Goal: Task Accomplishment & Management: Use online tool/utility

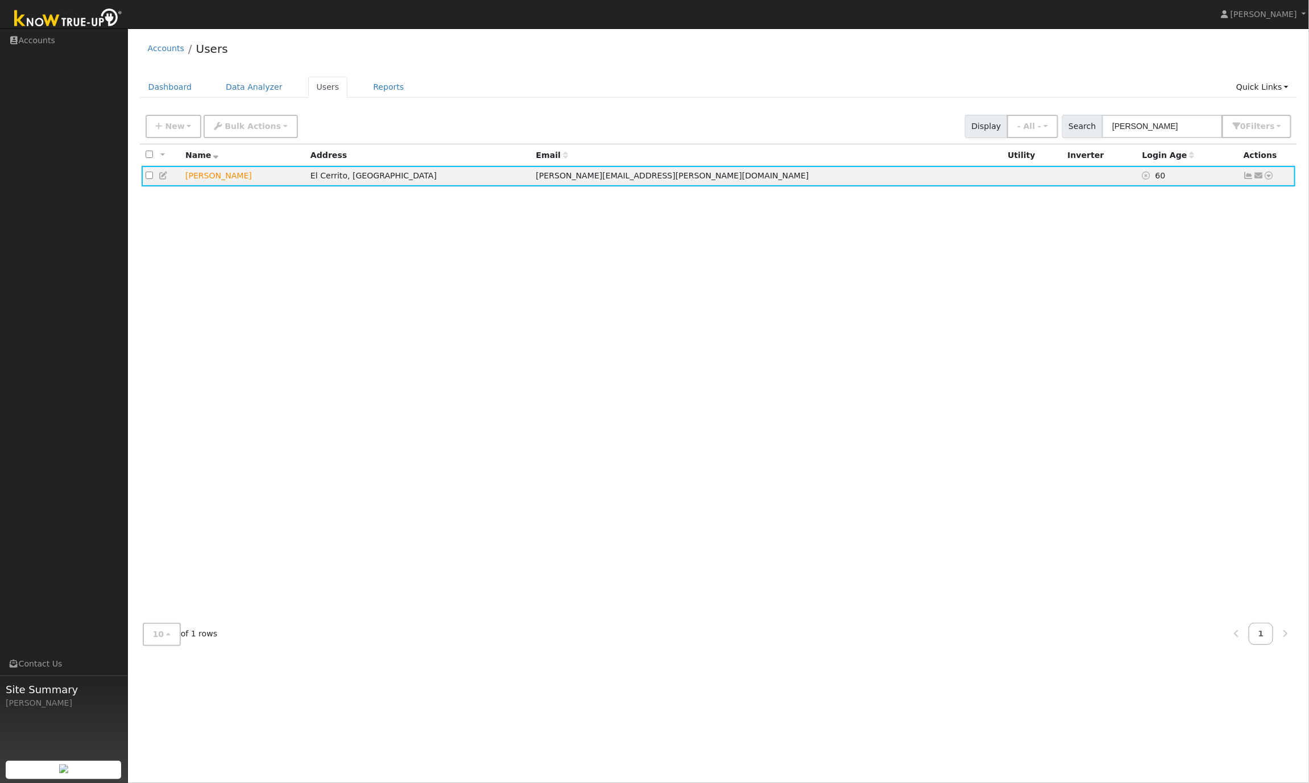
click at [524, 52] on div "Accounts Users" at bounding box center [718, 51] width 1157 height 35
click at [1270, 177] on icon at bounding box center [1269, 176] width 10 height 8
click at [1249, 196] on link "Data Analyzer" at bounding box center [1231, 195] width 82 height 16
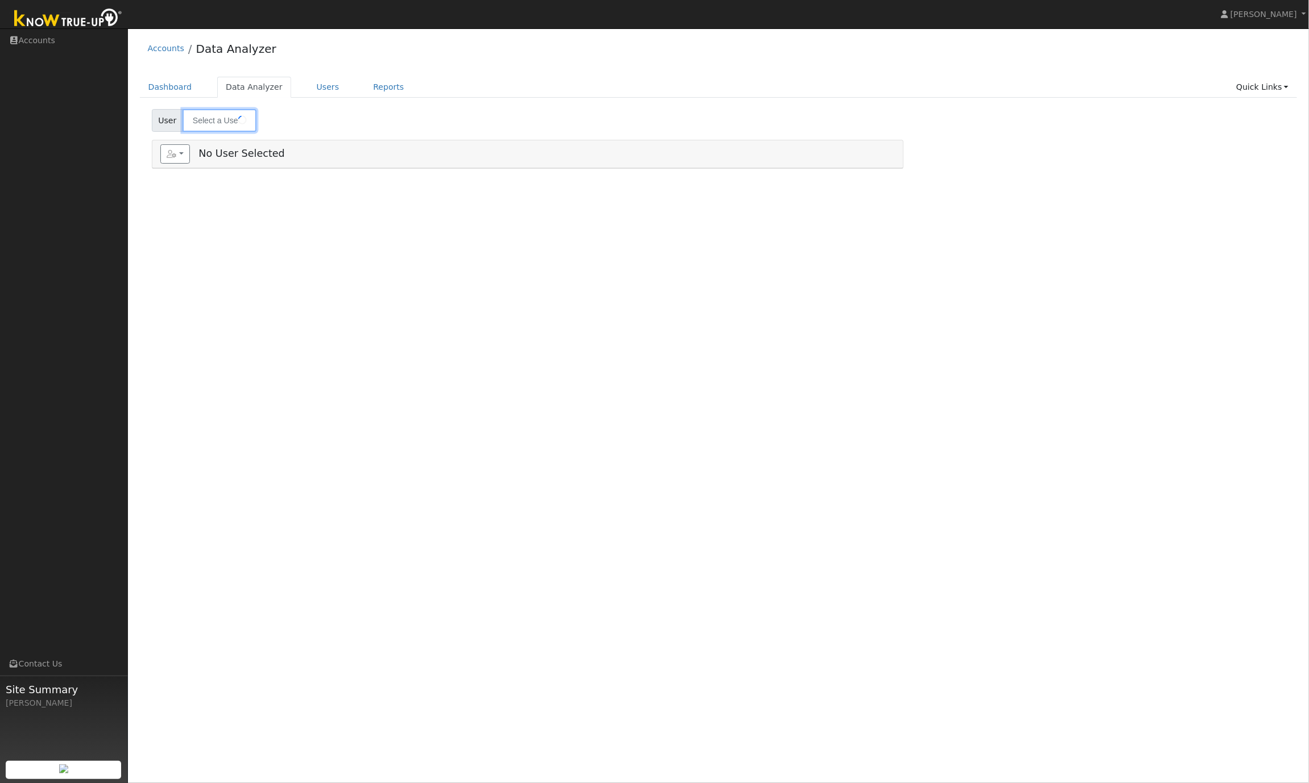
type input "[PERSON_NAME]"
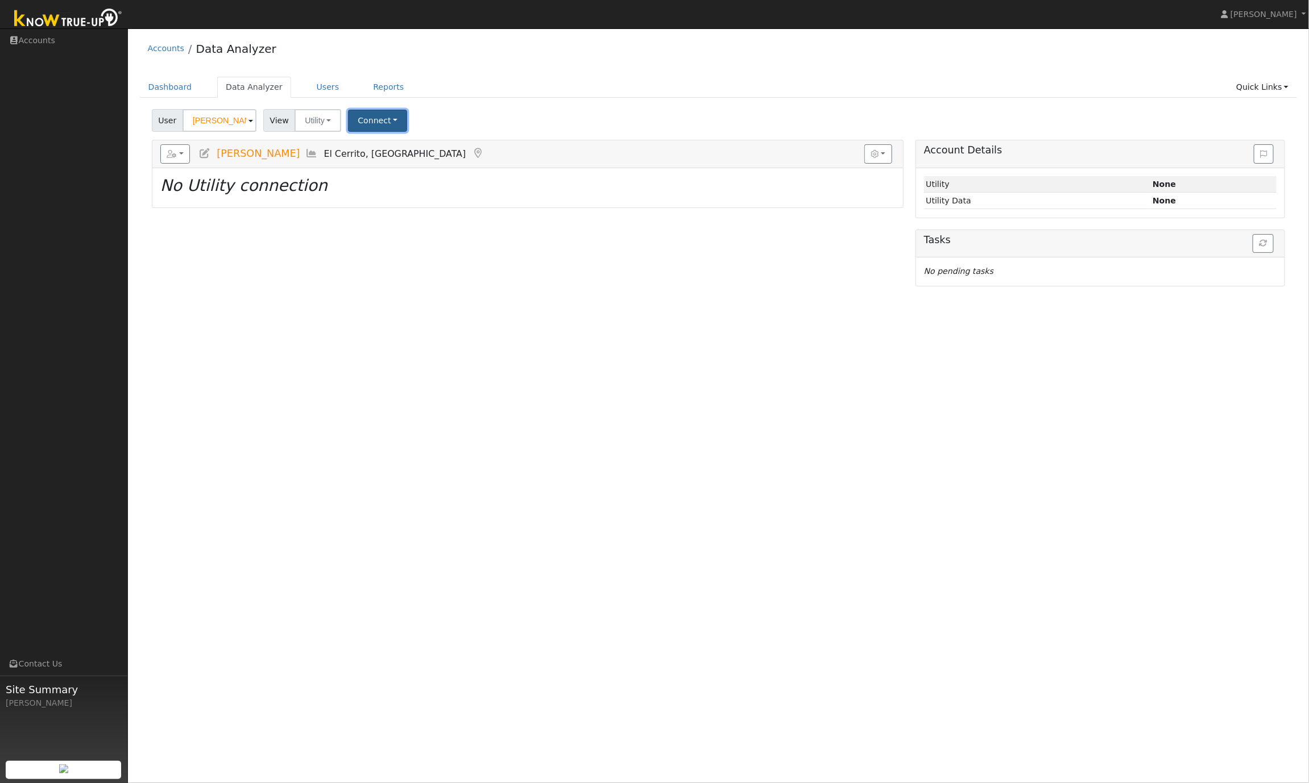
click at [364, 124] on button "Connect" at bounding box center [377, 121] width 59 height 22
click at [505, 118] on div "User [PERSON_NAME] Account Default Account Default Account [STREET_ADDRESS][PER…" at bounding box center [717, 118] width 1137 height 27
click at [321, 124] on button "Utility" at bounding box center [317, 120] width 47 height 23
click at [539, 104] on div "Dashboard Data Analyzer Users Reports Quick Links Quick Add Quick Connect Run a…" at bounding box center [718, 93] width 1157 height 32
click at [177, 158] on button "button" at bounding box center [175, 153] width 30 height 19
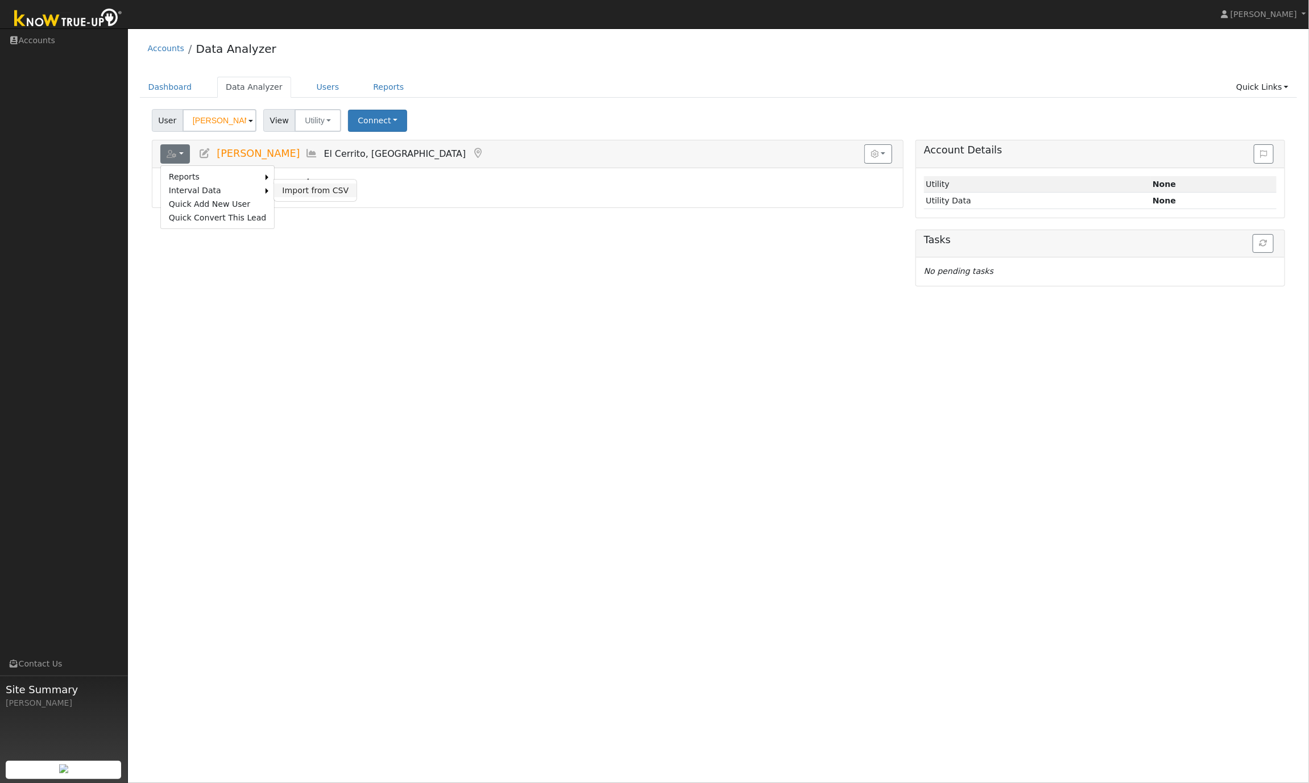
click at [310, 193] on link "Import from CSV" at bounding box center [315, 191] width 82 height 14
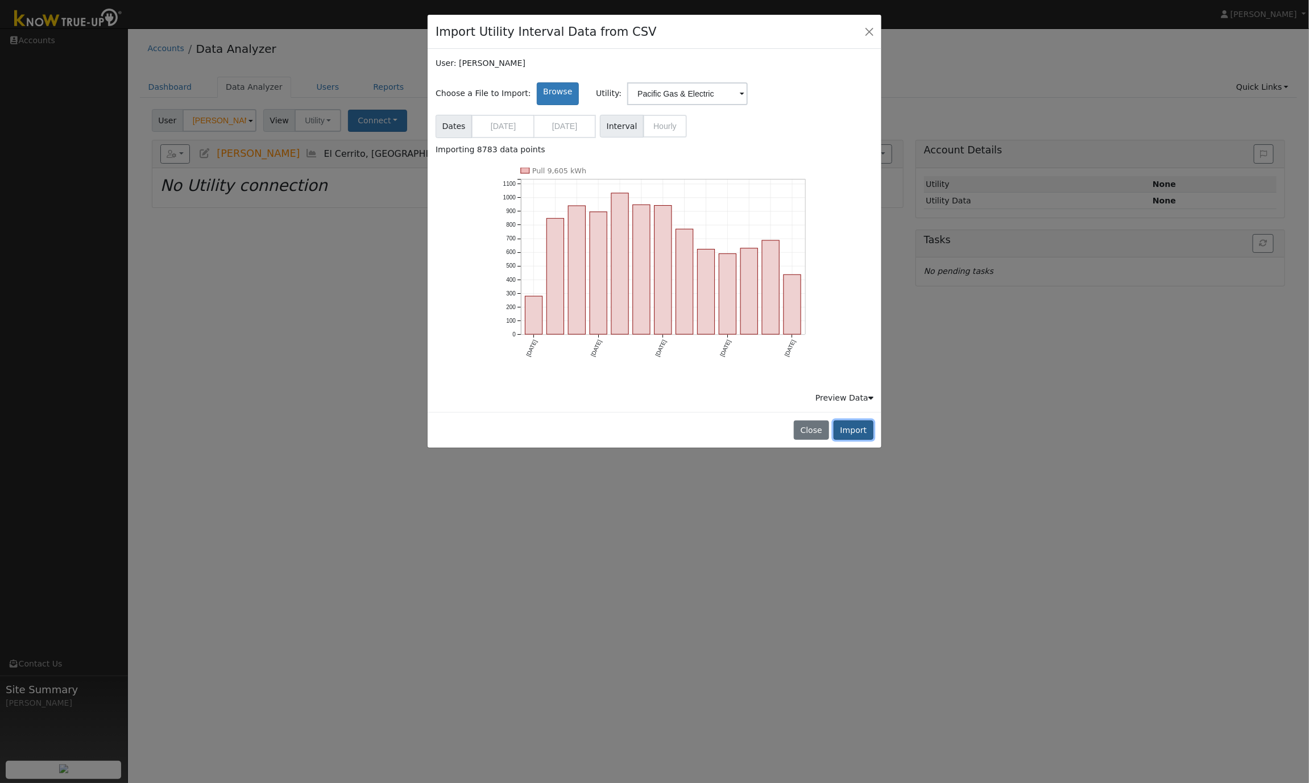
click at [854, 433] on button "Import" at bounding box center [853, 430] width 40 height 19
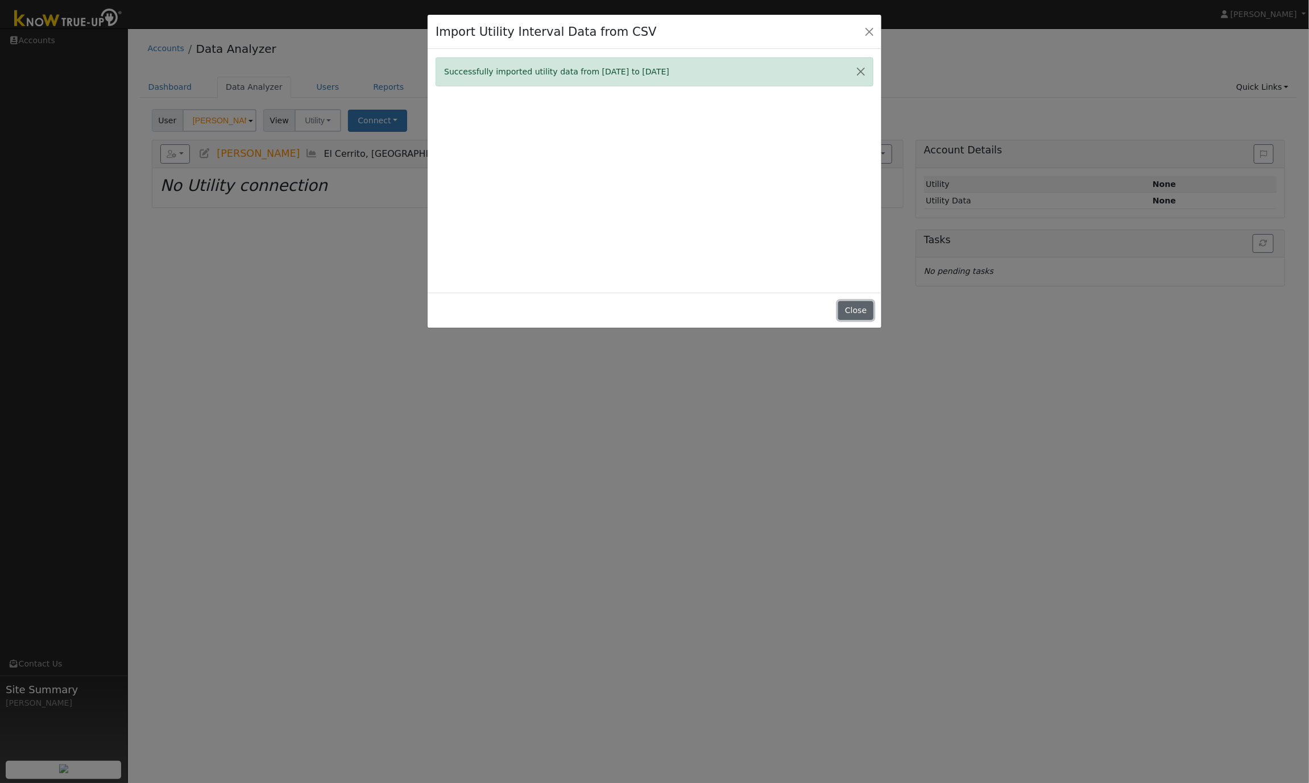
click at [857, 309] on button "Close" at bounding box center [855, 310] width 35 height 19
type input "09/18/2024"
type input "09/18/2025"
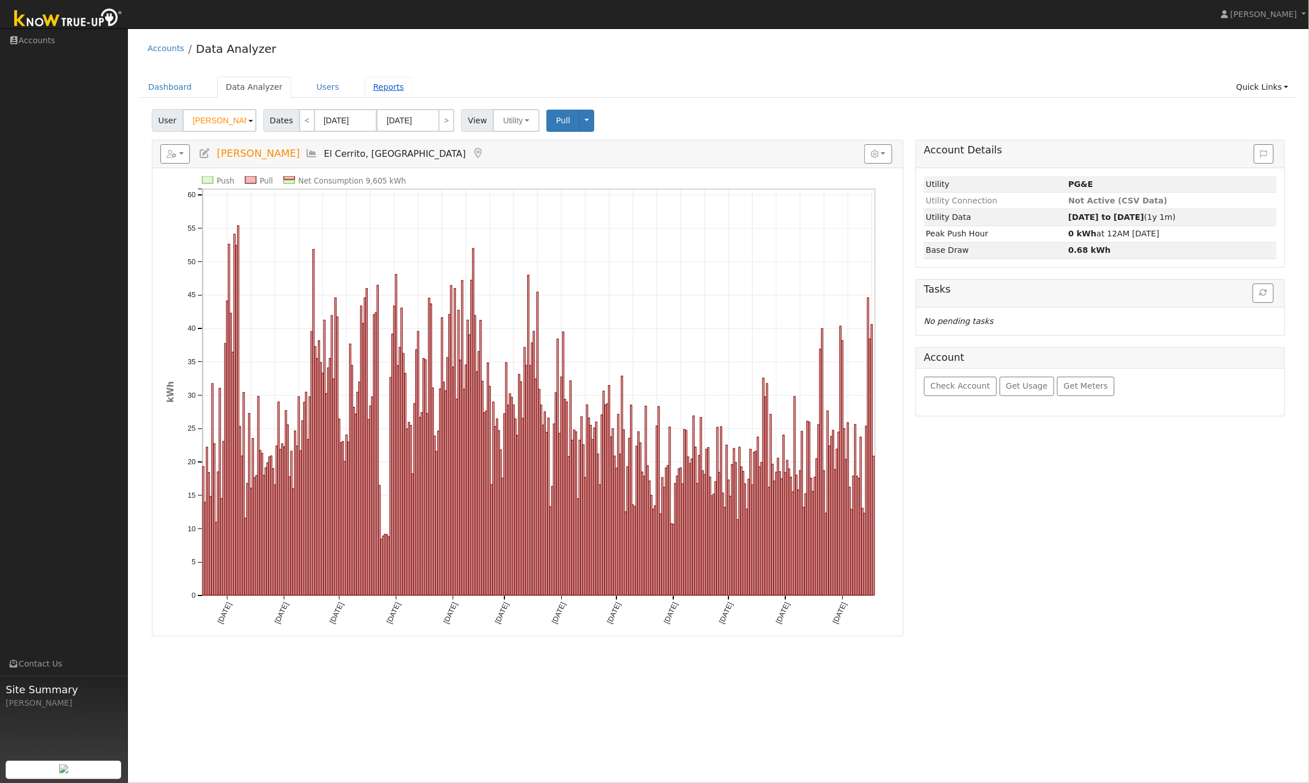
click at [385, 88] on link "Reports" at bounding box center [388, 87] width 48 height 21
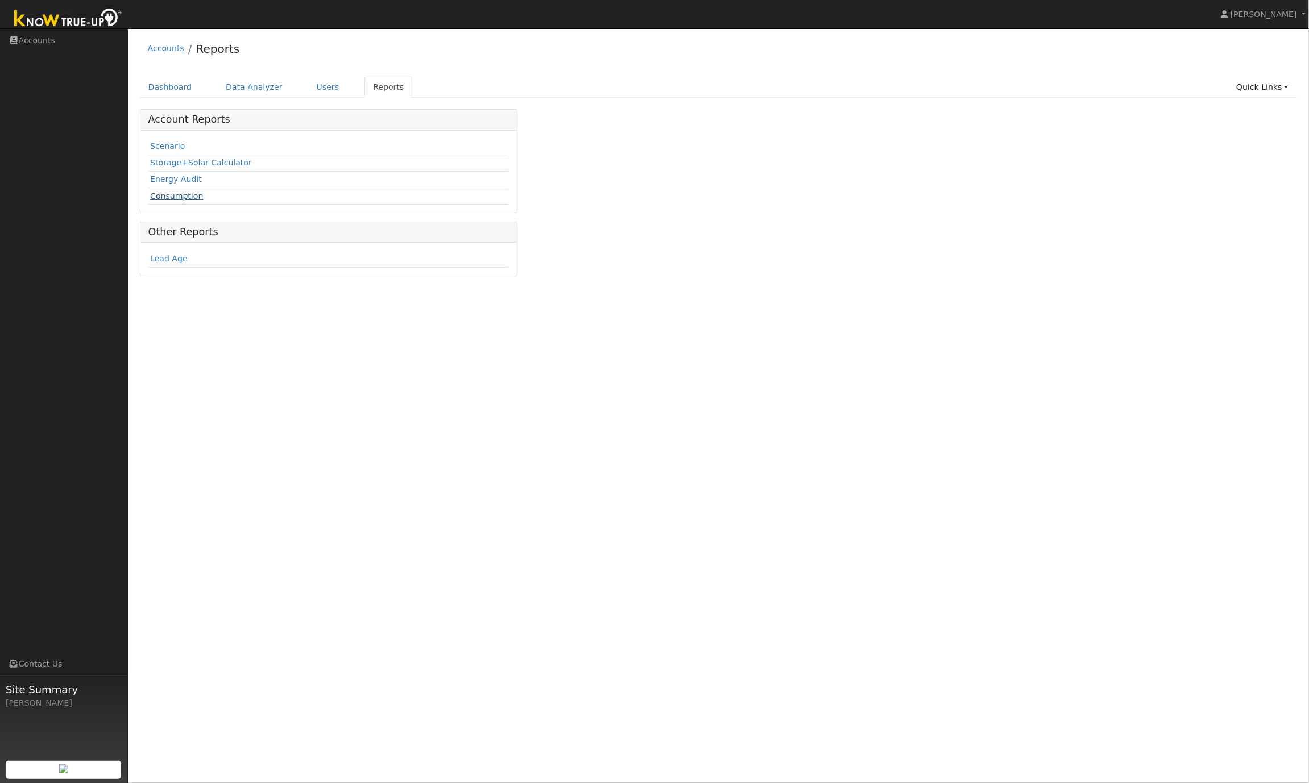
click at [178, 195] on link "Consumption" at bounding box center [176, 196] width 53 height 9
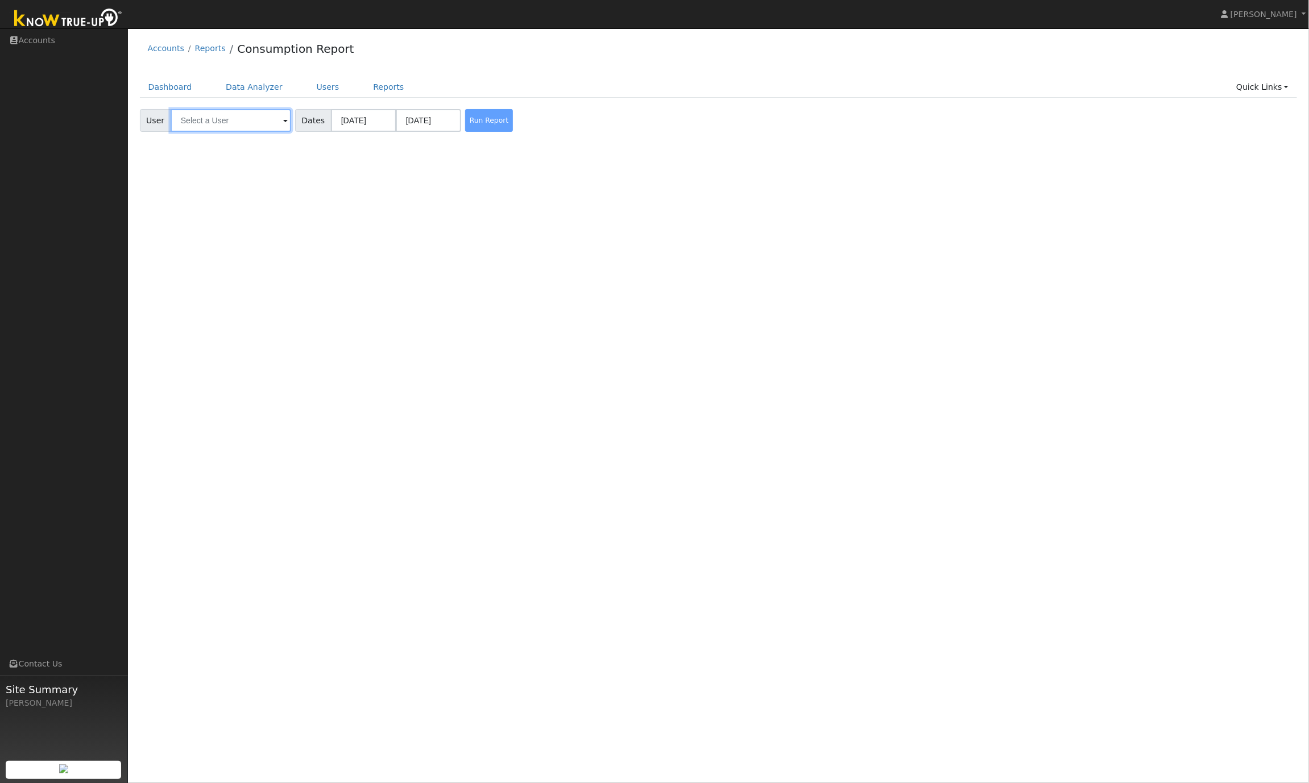
click at [219, 126] on input "text" at bounding box center [231, 120] width 121 height 23
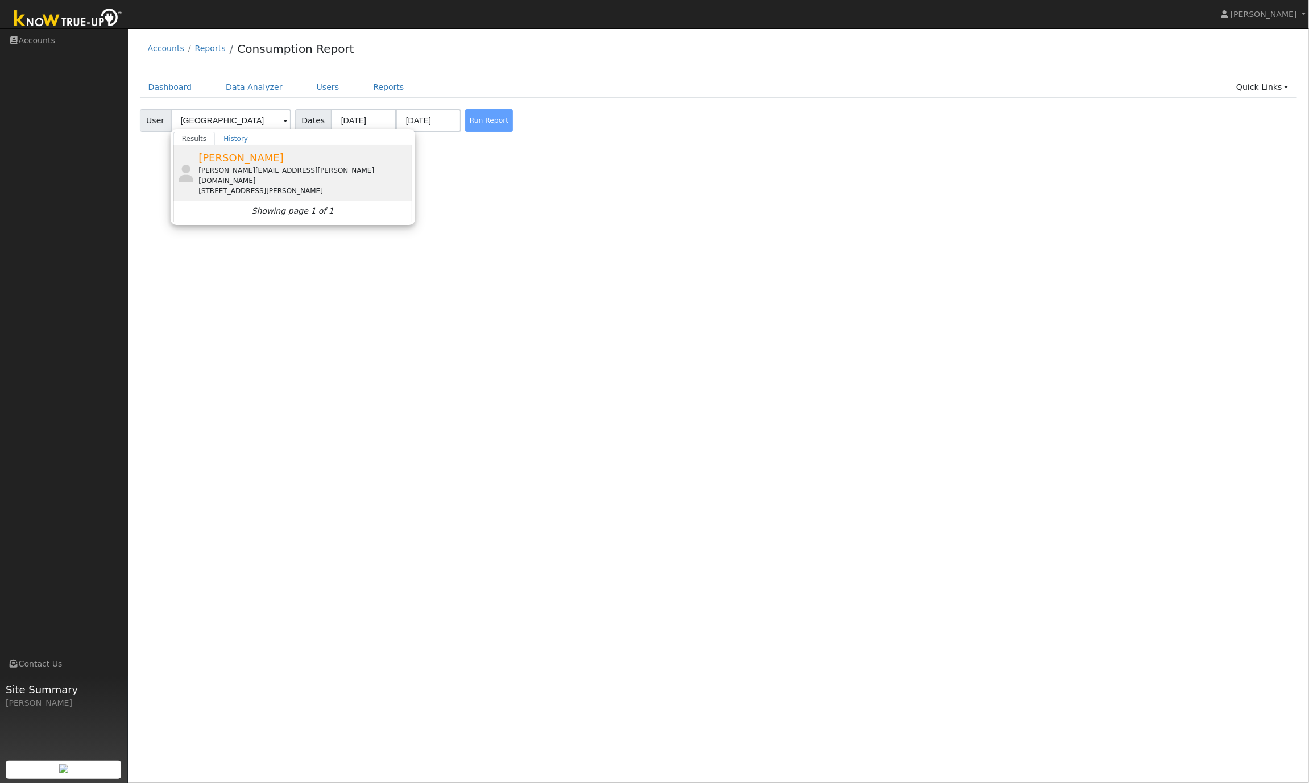
click at [251, 163] on span "[PERSON_NAME]" at bounding box center [240, 158] width 85 height 12
type input "[PERSON_NAME]"
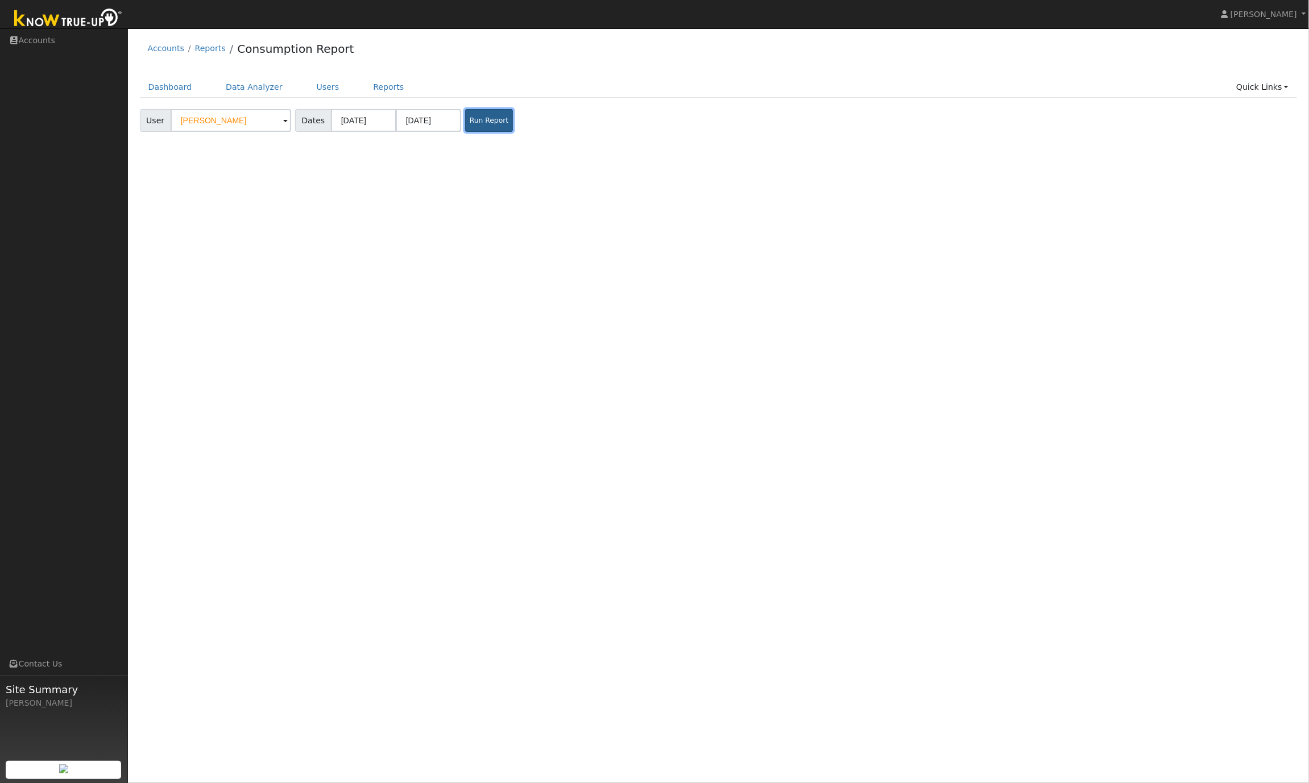
click at [477, 125] on button "Run Report" at bounding box center [489, 120] width 48 height 23
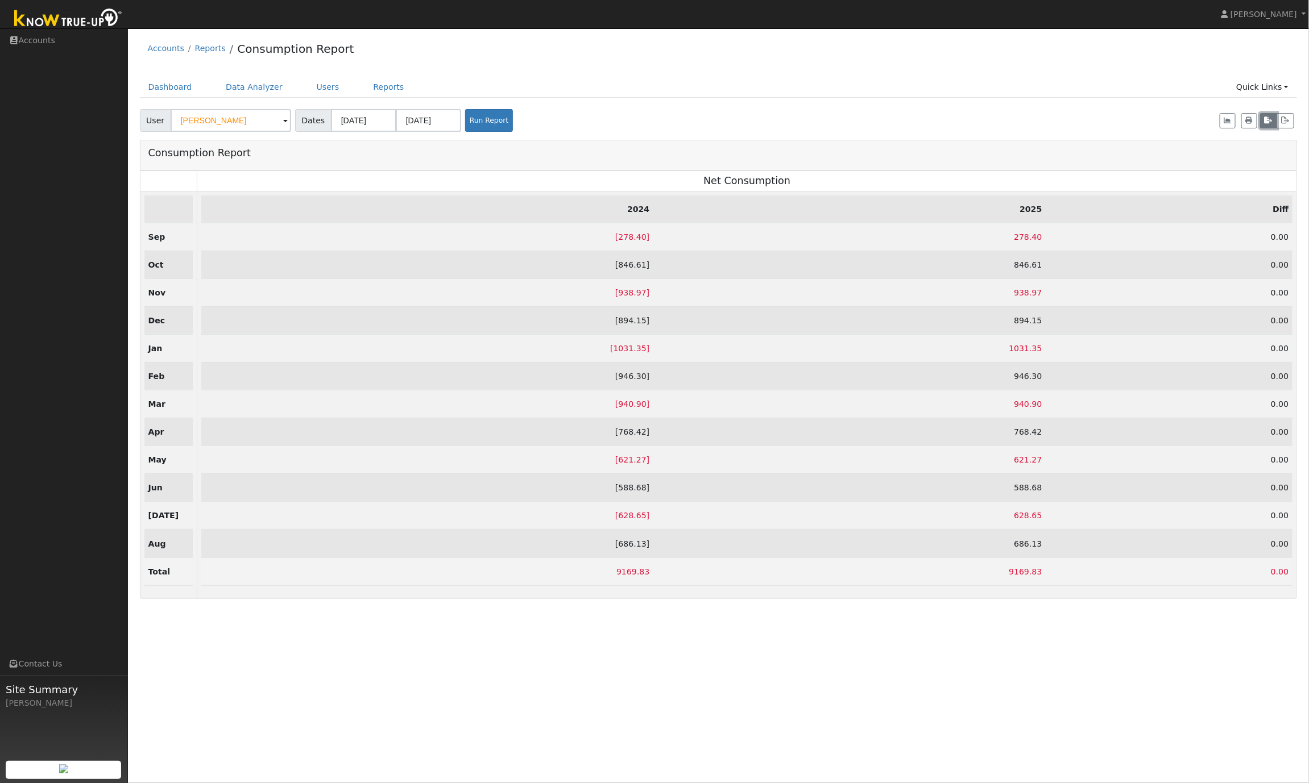
click at [1269, 124] on icon "button" at bounding box center [1268, 120] width 8 height 7
click at [1289, 123] on button "button" at bounding box center [1285, 121] width 18 height 16
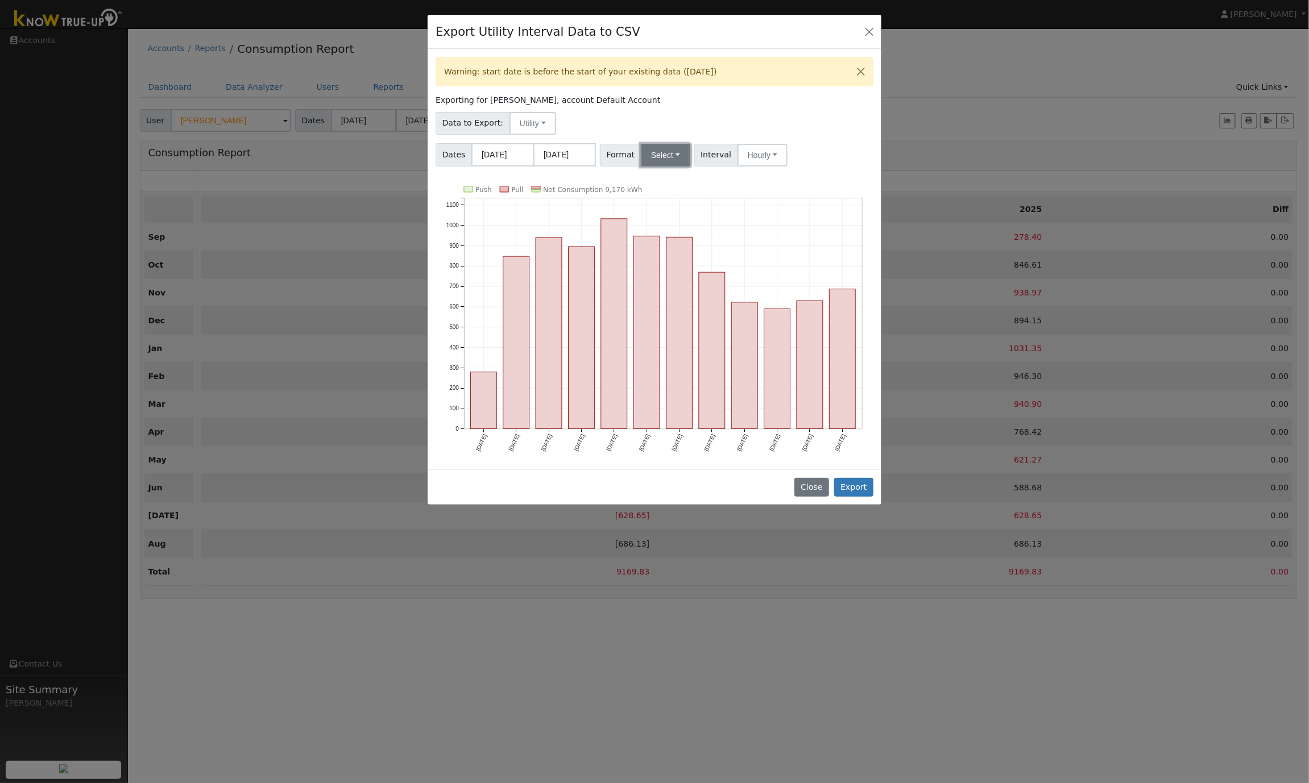
click at [653, 161] on button "Select" at bounding box center [665, 155] width 49 height 23
click at [667, 284] on link "OpenSolar" at bounding box center [679, 284] width 81 height 16
click at [778, 151] on button "Hourly" at bounding box center [778, 155] width 50 height 23
click at [774, 177] on link "15 Minute" at bounding box center [789, 180] width 79 height 16
click at [848, 487] on button "Export" at bounding box center [853, 487] width 39 height 19
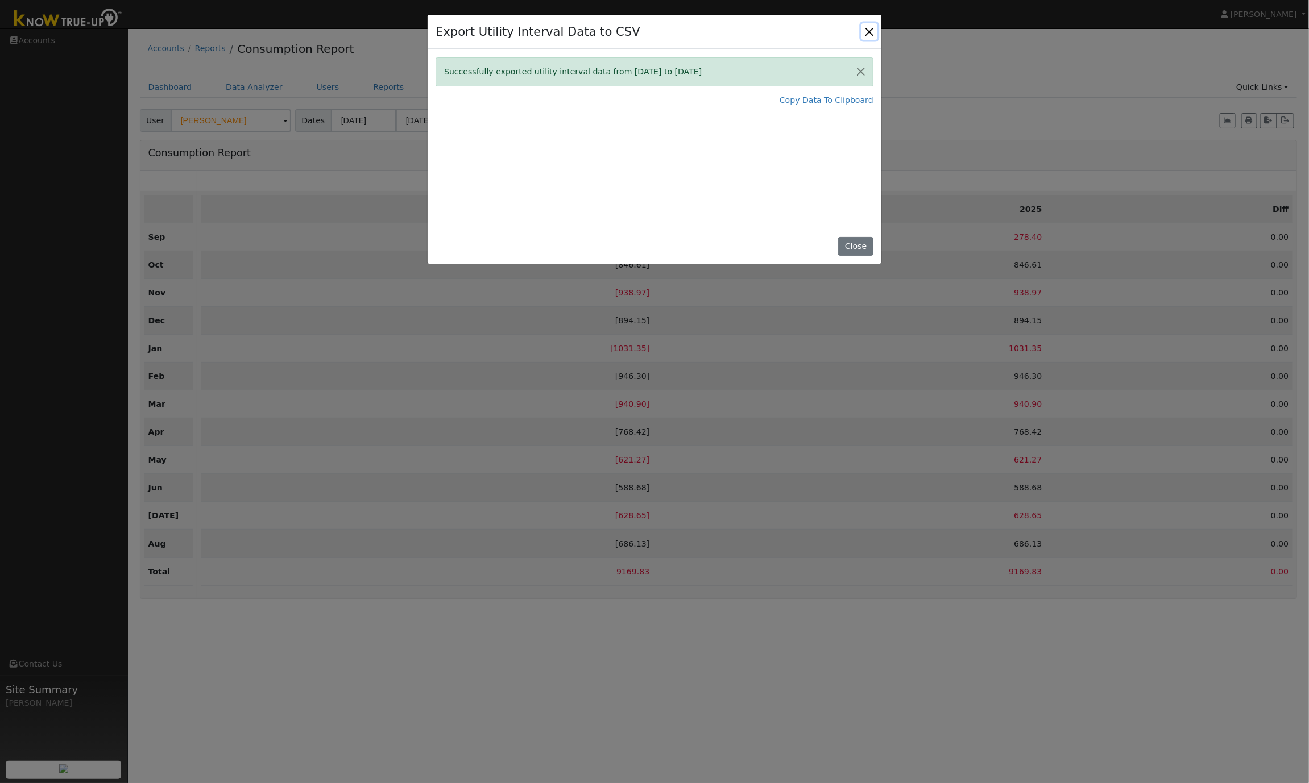
click at [866, 28] on button "Close" at bounding box center [869, 31] width 16 height 16
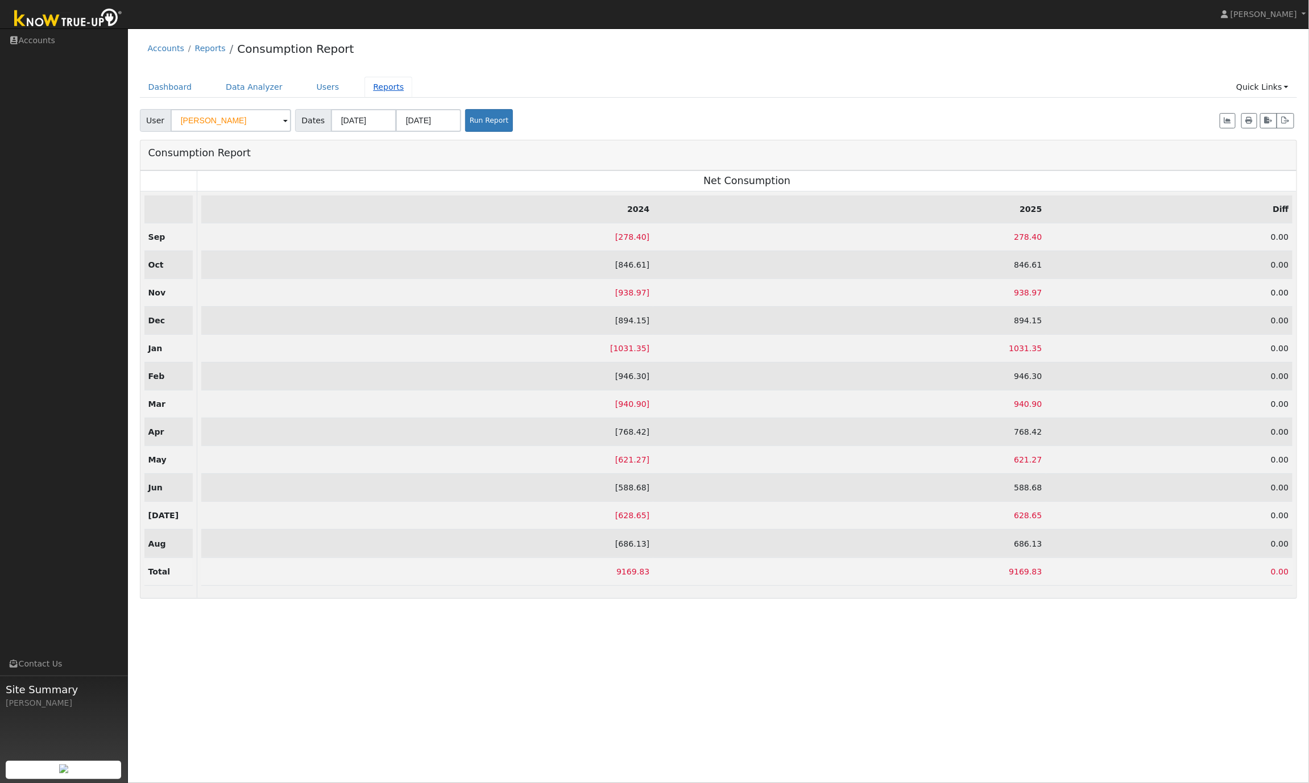
click at [366, 83] on link "Reports" at bounding box center [388, 87] width 48 height 21
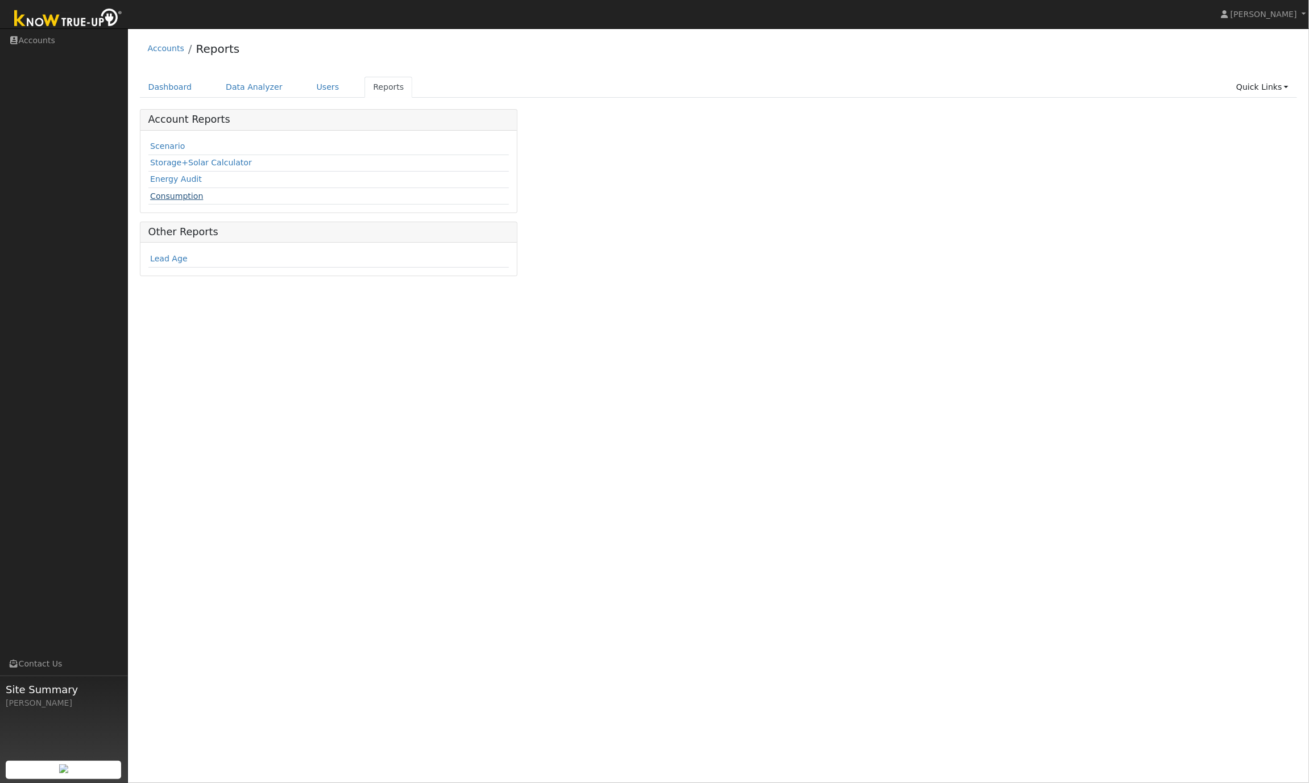
click at [177, 195] on link "Consumption" at bounding box center [176, 196] width 53 height 9
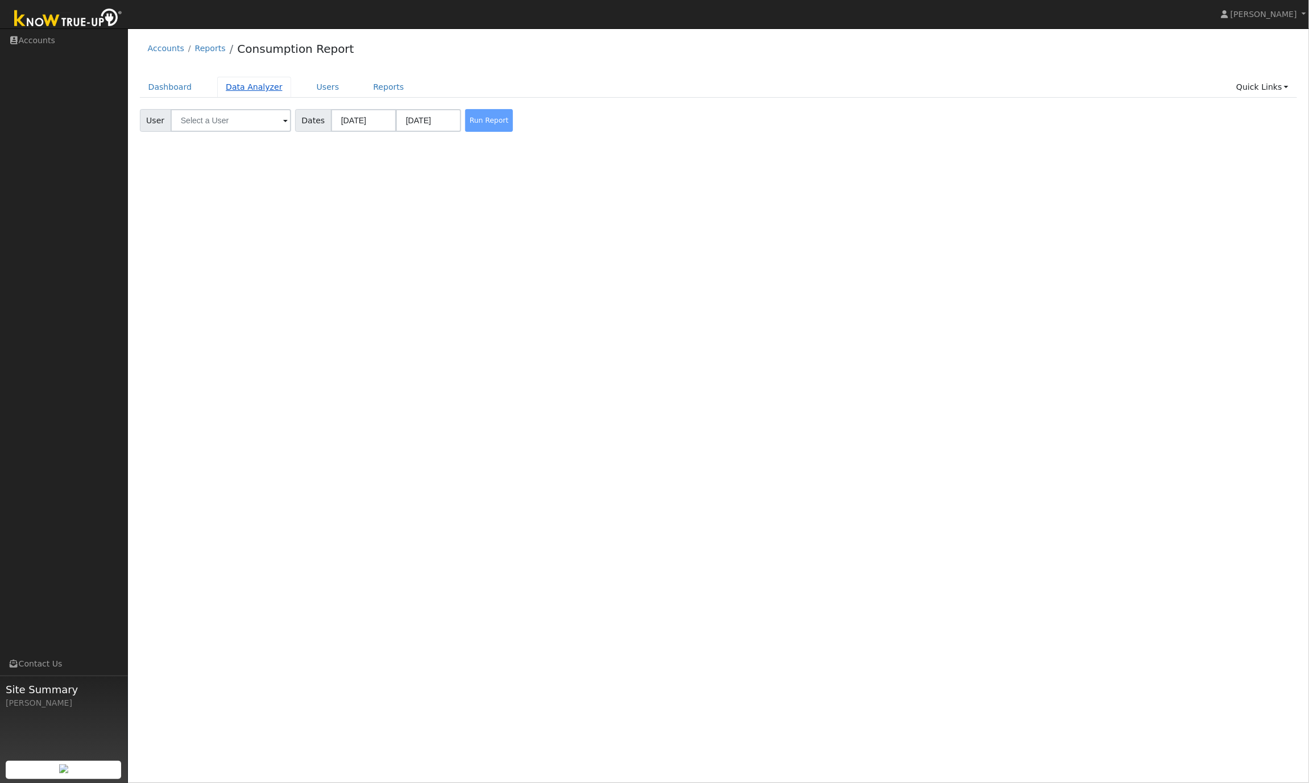
click at [254, 89] on link "Data Analyzer" at bounding box center [254, 87] width 74 height 21
type input "[PERSON_NAME]"
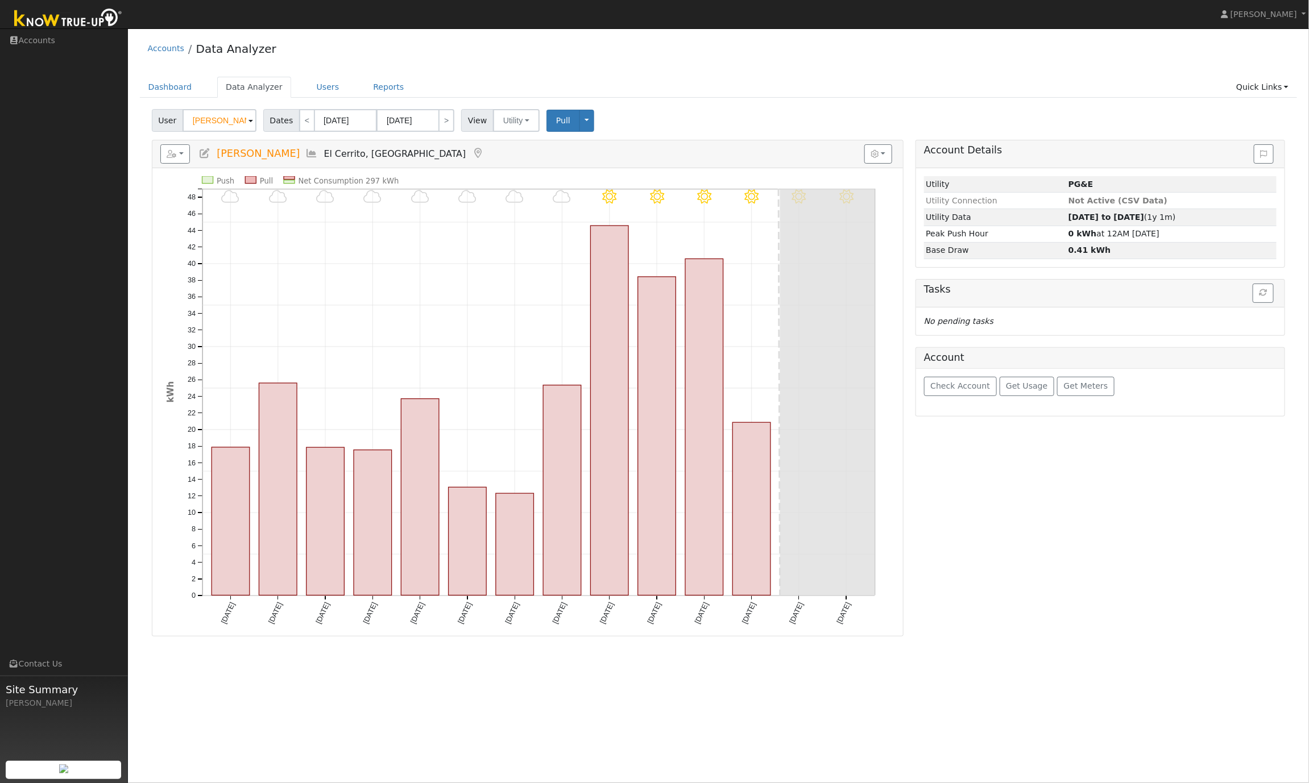
click at [306, 157] on icon at bounding box center [312, 153] width 13 height 10
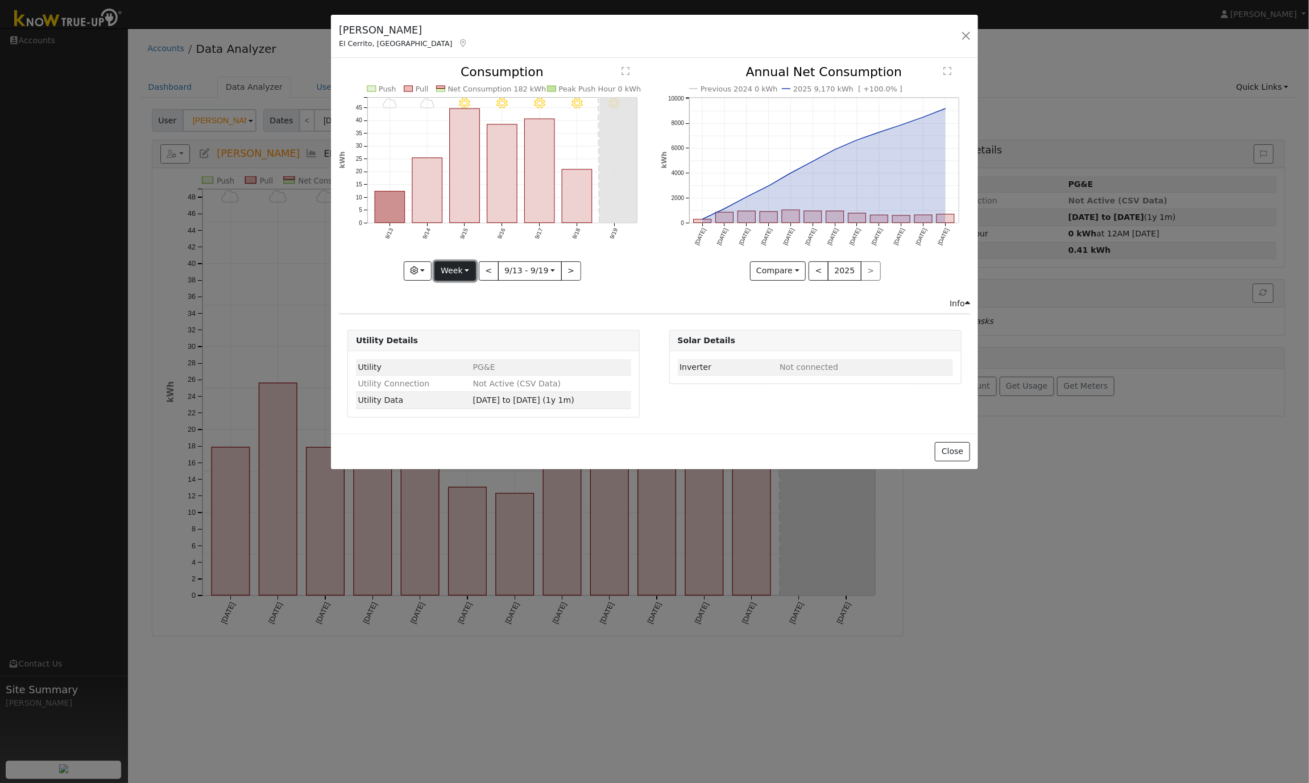
click at [463, 272] on button "Week" at bounding box center [454, 270] width 41 height 19
click at [460, 346] on link "Year" at bounding box center [474, 342] width 79 height 16
type input "[DATE]"
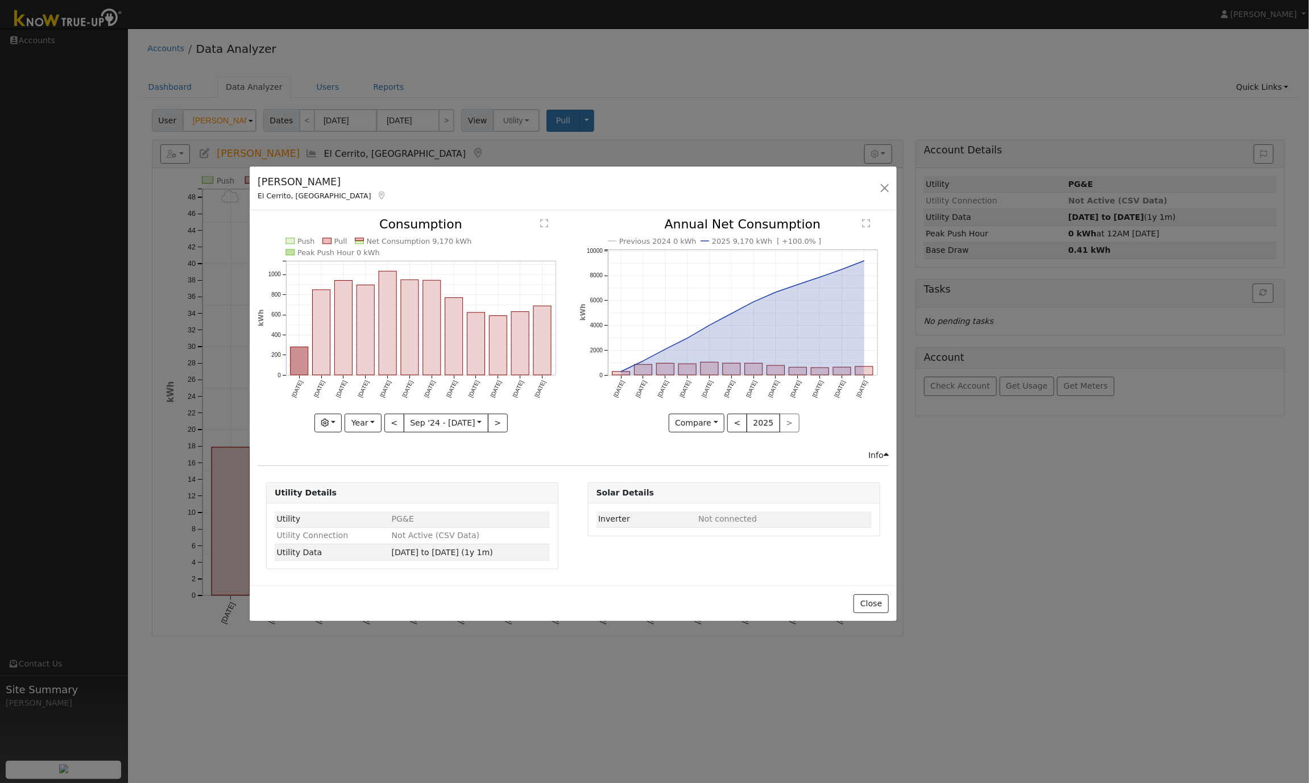
drag, startPoint x: 684, startPoint y: 27, endPoint x: 603, endPoint y: 179, distance: 172.2
click at [603, 179] on div "[PERSON_NAME] El Cerrito, [GEOGRAPHIC_DATA] Default Account Default Account [ST…" at bounding box center [573, 189] width 647 height 44
